Goal: Navigation & Orientation: Find specific page/section

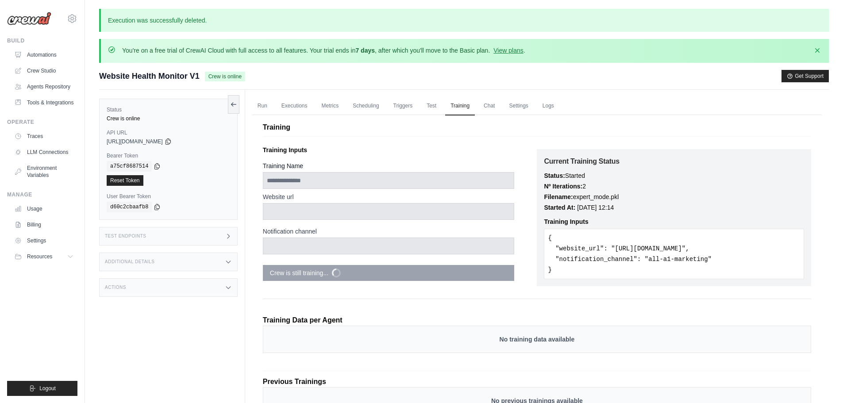
scroll to position [18, 0]
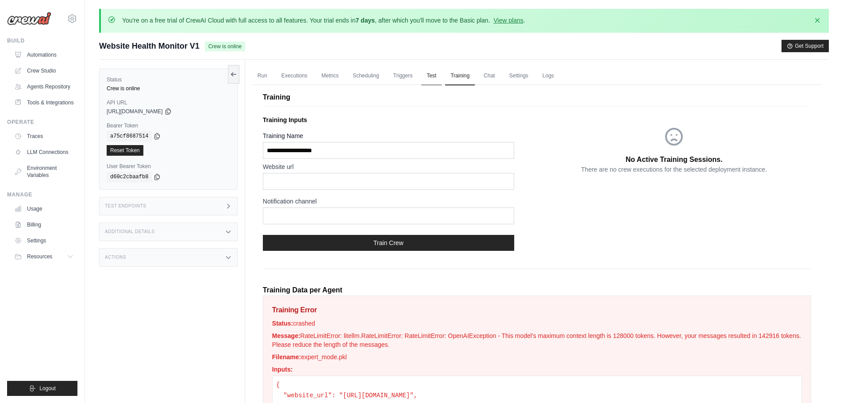
click at [433, 77] on link "Test" at bounding box center [431, 76] width 20 height 19
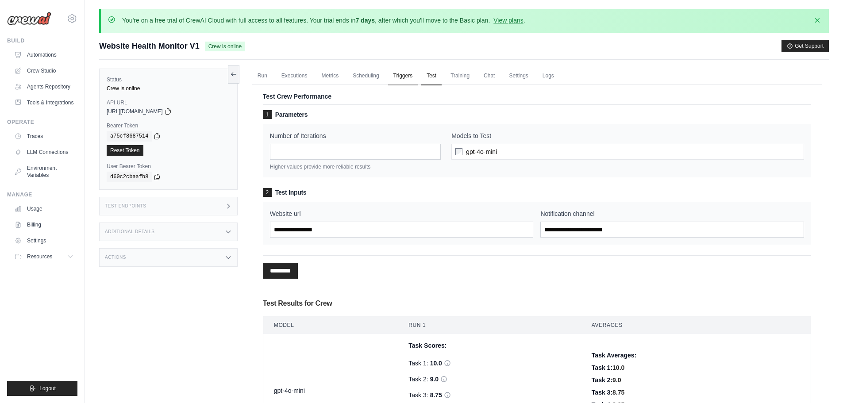
click at [388, 76] on link "Triggers" at bounding box center [403, 76] width 30 height 19
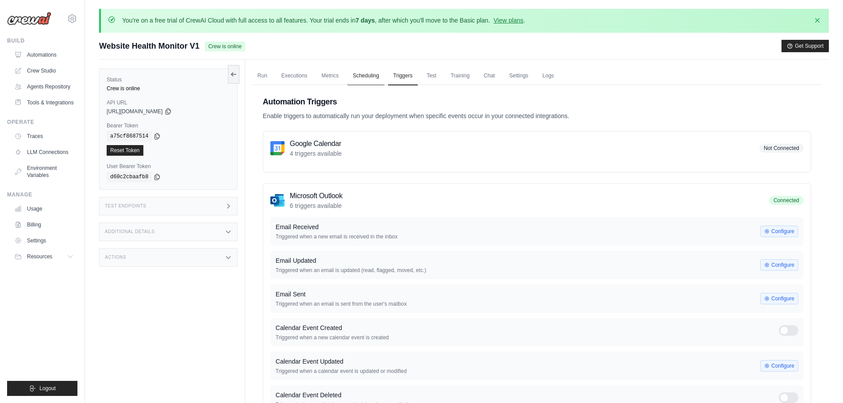
click at [355, 79] on link "Scheduling" at bounding box center [365, 76] width 37 height 19
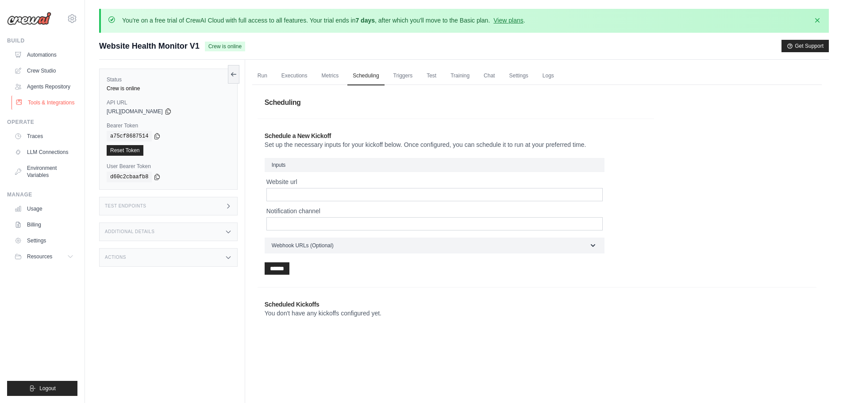
click at [55, 104] on link "Tools & Integrations" at bounding box center [45, 103] width 67 height 14
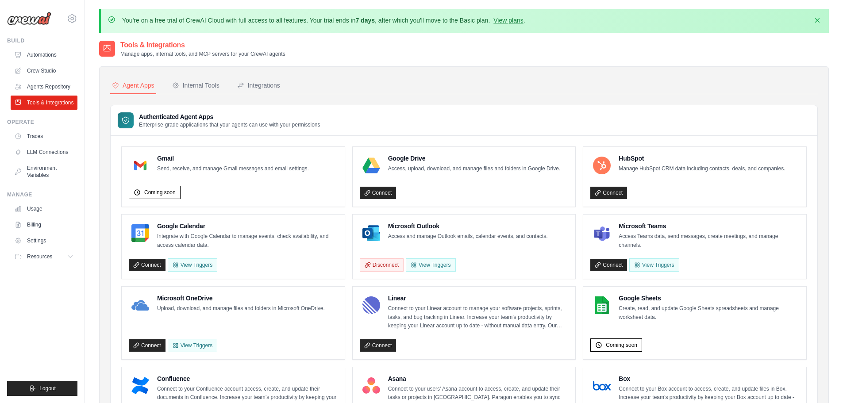
click at [50, 88] on link "Agents Repository" at bounding box center [44, 87] width 67 height 14
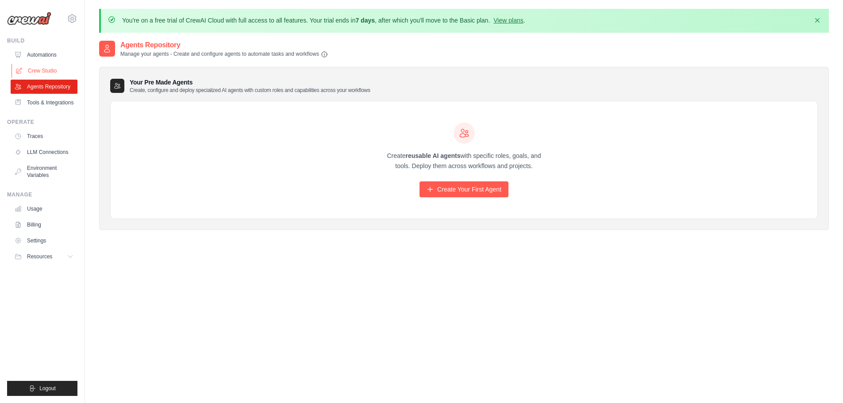
click at [51, 69] on link "Crew Studio" at bounding box center [45, 71] width 67 height 14
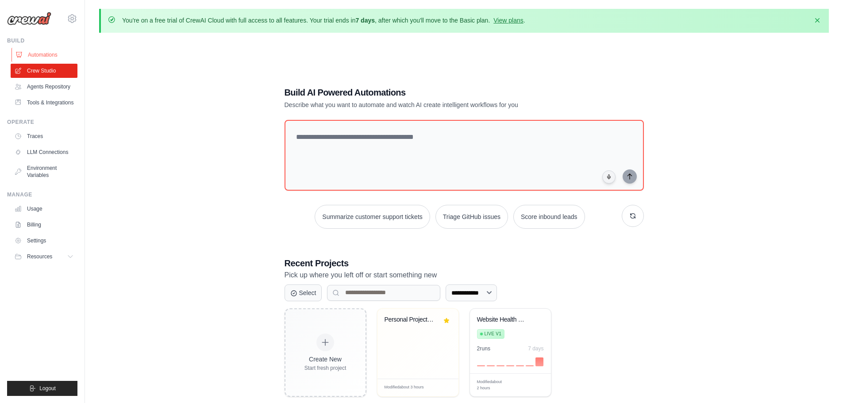
click at [50, 51] on link "Automations" at bounding box center [45, 55] width 67 height 14
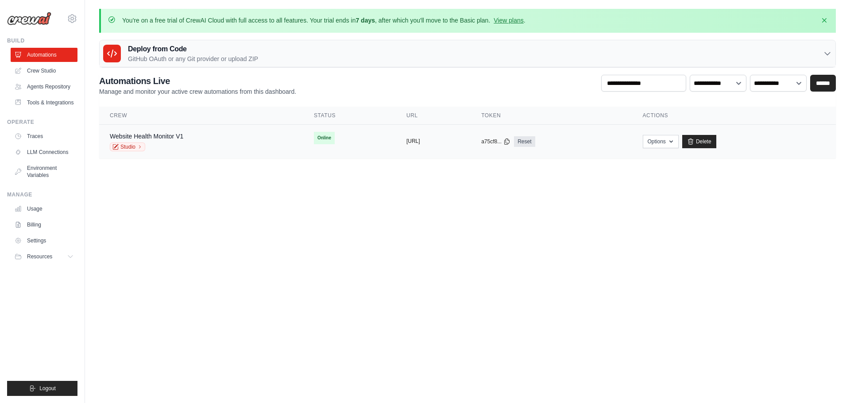
click at [406, 141] on button "https://website-health-monitor-v1-9" at bounding box center [413, 141] width 14 height 7
click at [535, 142] on link "Reset" at bounding box center [524, 141] width 21 height 11
click at [509, 143] on icon at bounding box center [507, 142] width 5 height 6
